Goal: Transaction & Acquisition: Subscribe to service/newsletter

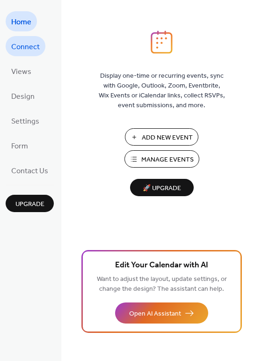
click at [22, 51] on span "Connect" at bounding box center [25, 47] width 29 height 15
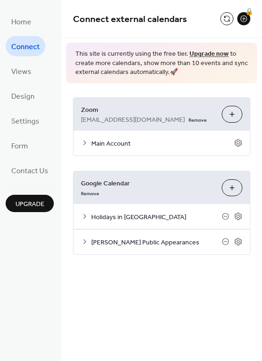
click at [117, 242] on span "Daved Beck Public Appearances" at bounding box center [156, 242] width 131 height 10
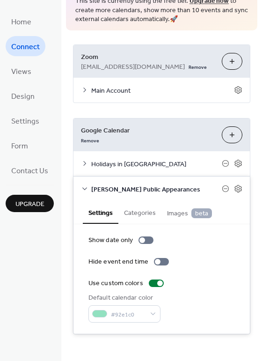
scroll to position [54, 0]
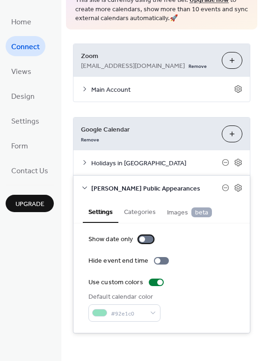
click at [148, 239] on div at bounding box center [146, 239] width 15 height 7
click at [136, 242] on label "Show date only" at bounding box center [123, 240] width 69 height 10
click at [147, 239] on div at bounding box center [146, 239] width 15 height 7
click at [143, 217] on button "Categories" at bounding box center [139, 211] width 43 height 22
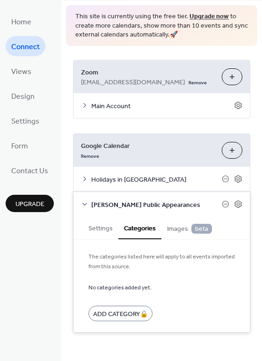
scroll to position [37, 0]
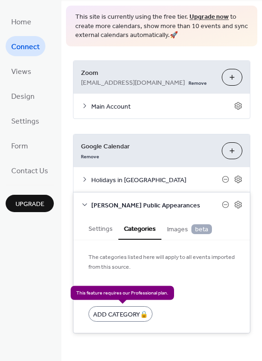
click at [121, 314] on div "Add Category 🔒" at bounding box center [121, 313] width 64 height 15
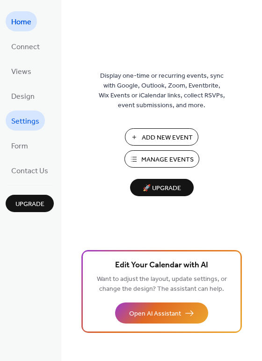
click at [26, 120] on span "Settings" at bounding box center [25, 121] width 28 height 15
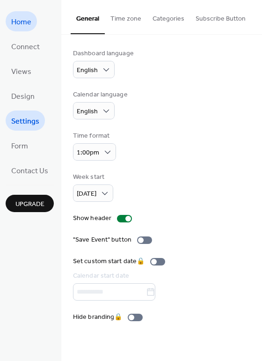
click at [21, 26] on span "Home" at bounding box center [21, 22] width 20 height 15
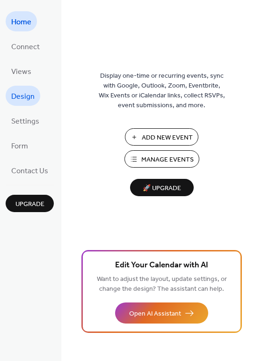
click at [30, 99] on span "Design" at bounding box center [22, 96] width 23 height 15
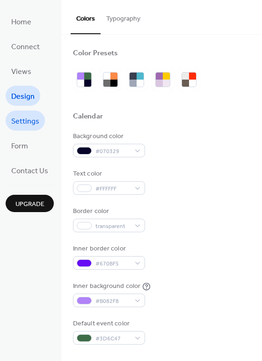
click at [27, 120] on span "Settings" at bounding box center [25, 121] width 28 height 15
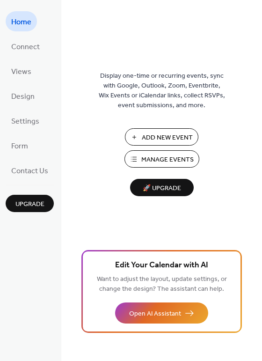
click at [175, 185] on span "🚀 Upgrade" at bounding box center [162, 188] width 52 height 13
